Goal: Task Accomplishment & Management: Manage account settings

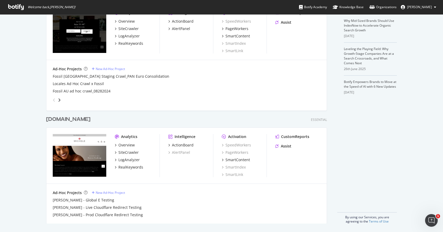
scroll to position [23, 0]
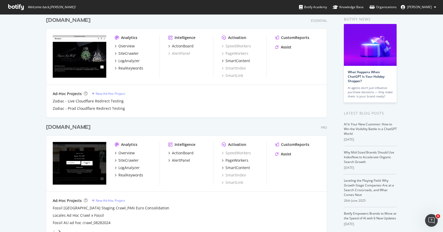
click at [66, 128] on div "[DOMAIN_NAME]" at bounding box center [68, 128] width 44 height 8
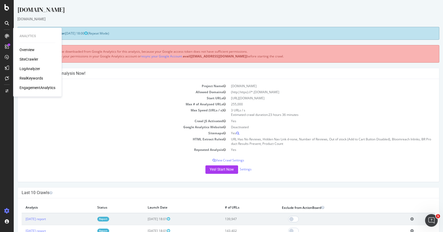
click at [112, 51] on div "Visit information will not be downloaded from Google Analytics for this analysi…" at bounding box center [228, 53] width 422 height 17
click at [161, 57] on link "resync your Google Account" at bounding box center [161, 56] width 41 height 4
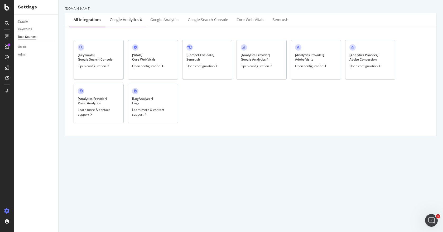
click at [122, 22] on div "Google Analytics 4" at bounding box center [126, 19] width 32 height 5
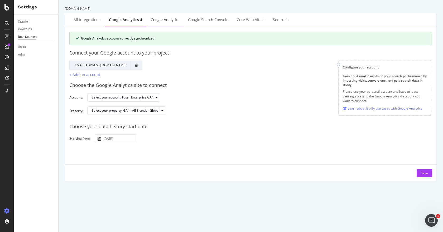
click at [157, 16] on div "Google Analytics" at bounding box center [164, 20] width 37 height 15
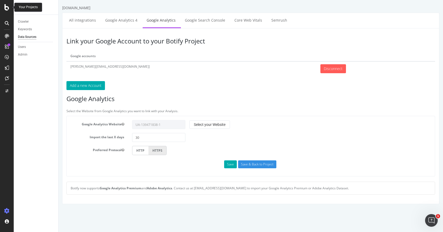
click at [7, 7] on icon at bounding box center [6, 7] width 5 height 6
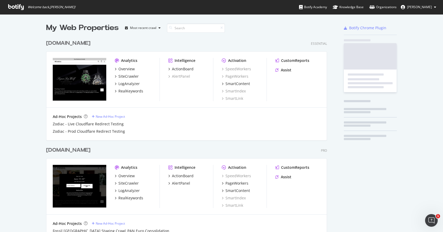
scroll to position [228, 435]
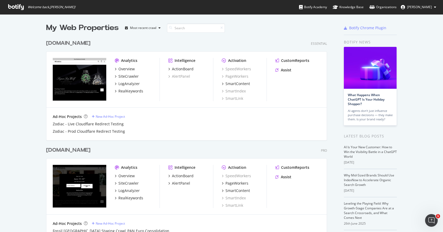
click at [63, 150] on div "[DOMAIN_NAME]" at bounding box center [68, 151] width 44 height 8
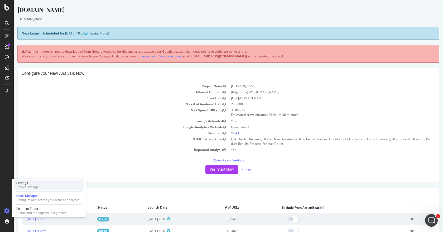
click at [18, 188] on div "Project settings" at bounding box center [27, 187] width 22 height 4
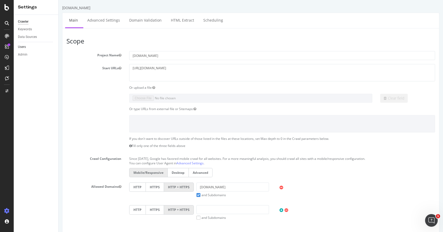
click at [26, 47] on link "Users" at bounding box center [36, 47] width 37 height 6
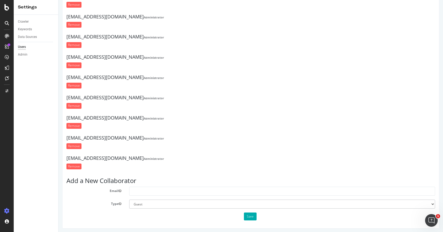
scroll to position [35, 0]
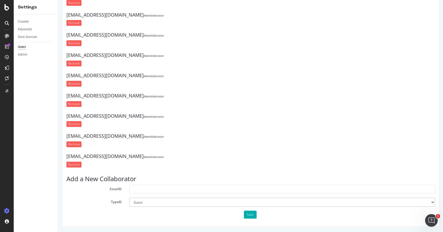
click at [149, 201] on select "Administrator Guest" at bounding box center [282, 202] width 306 height 9
click at [148, 190] on input "text" at bounding box center [282, 189] width 306 height 9
click at [163, 191] on input "text" at bounding box center [282, 189] width 306 height 9
paste input "[EMAIL_ADDRESS][DOMAIN_NAME]"
type input "[EMAIL_ADDRESS][DOMAIN_NAME]"
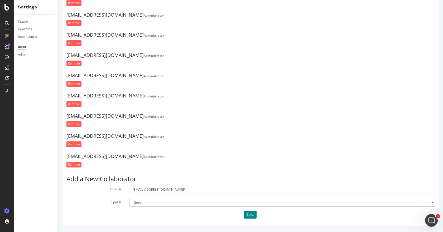
click at [247, 215] on button "Save" at bounding box center [250, 215] width 13 height 8
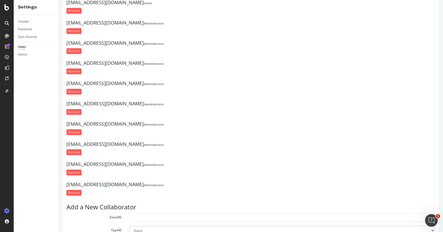
scroll to position [74, 0]
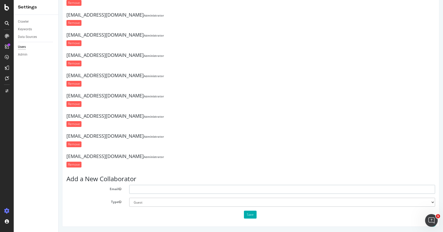
click at [142, 187] on input "text" at bounding box center [282, 189] width 306 height 9
paste input "[EMAIL_ADDRESS][DOMAIN_NAME]"
type input "[EMAIL_ADDRESS][DOMAIN_NAME]"
click at [244, 214] on button "Save" at bounding box center [250, 215] width 13 height 8
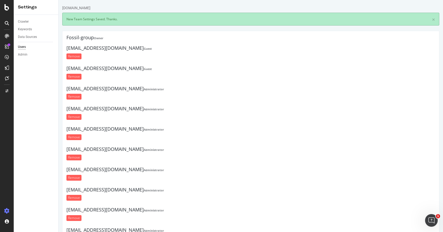
scroll to position [0, 0]
